Goal: Register for event/course

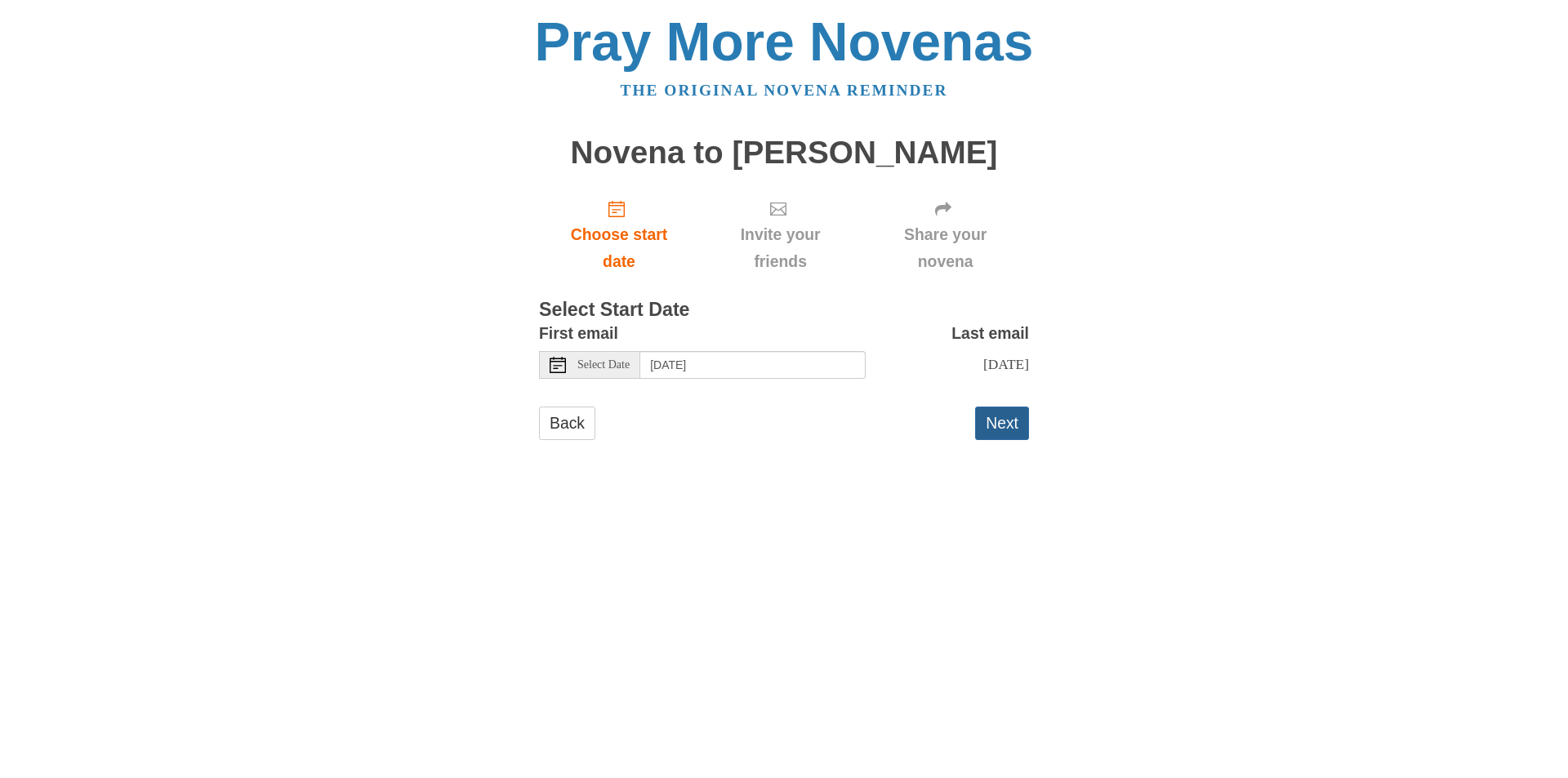
click at [993, 428] on button "Next" at bounding box center [1001, 424] width 54 height 33
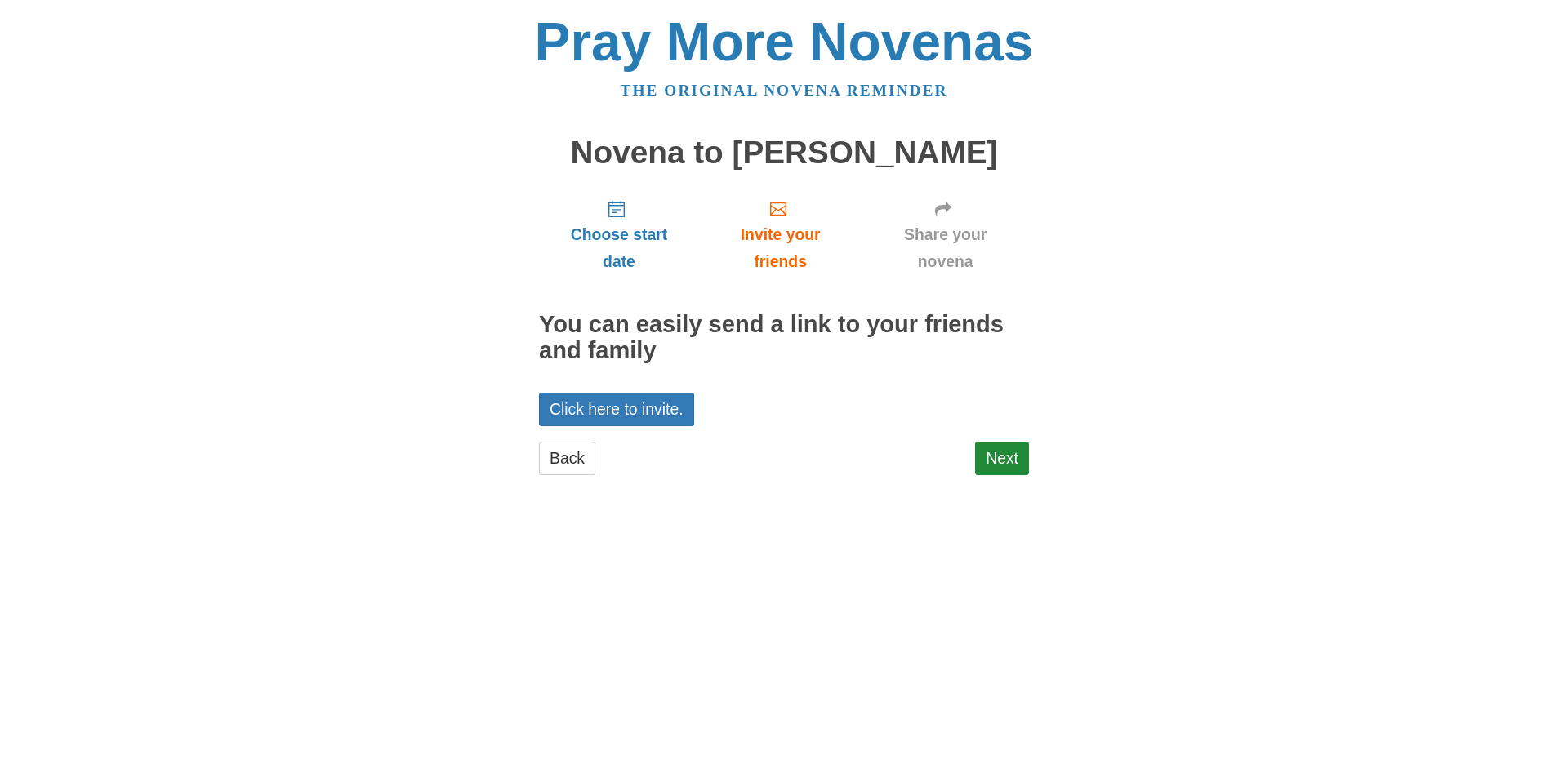
click at [1005, 429] on div "Choose start date Invite your friends Share your novena You can easily send a l…" at bounding box center [784, 339] width 490 height 305
click at [1005, 456] on link "Next" at bounding box center [1001, 459] width 54 height 33
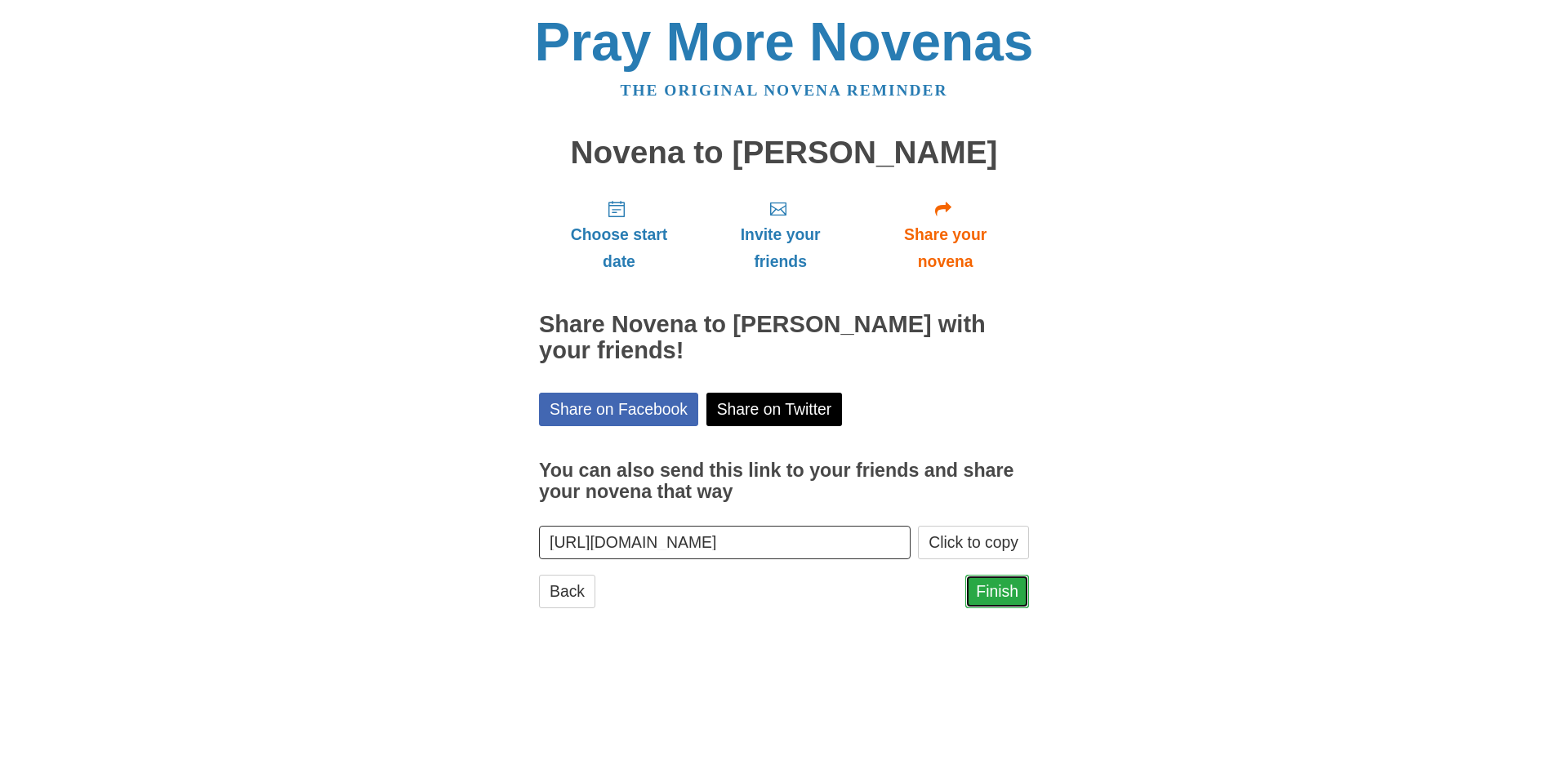
click at [985, 587] on link "Finish" at bounding box center [997, 592] width 64 height 33
